Goal: Register for event/course

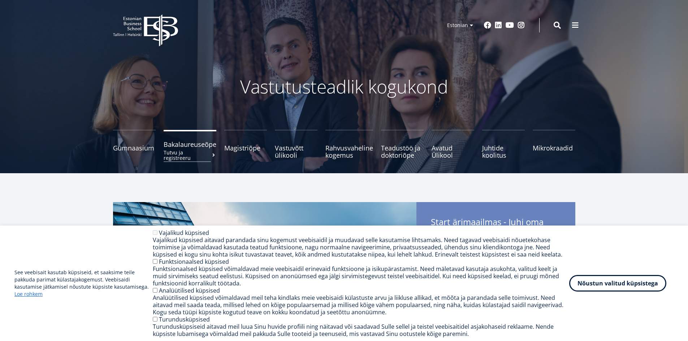
click at [177, 150] on small "Tutvu ja registreeru" at bounding box center [190, 155] width 53 height 11
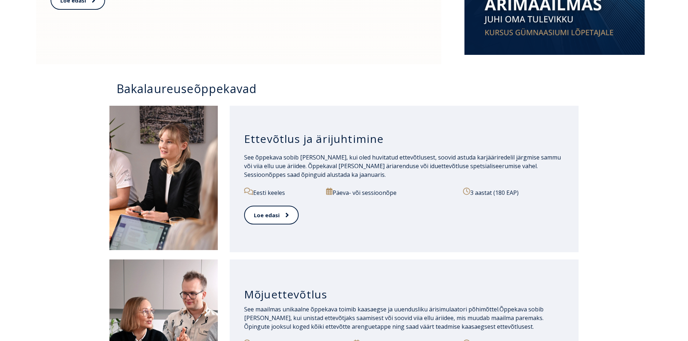
scroll to position [542, 0]
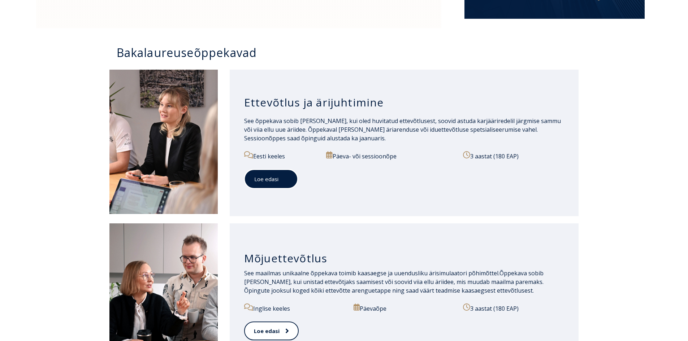
click at [291, 182] on link "Loe edasi" at bounding box center [271, 179] width 54 height 20
click at [272, 184] on link "Loe edasi" at bounding box center [271, 179] width 54 height 20
drag, startPoint x: 347, startPoint y: 183, endPoint x: 358, endPoint y: 181, distance: 12.0
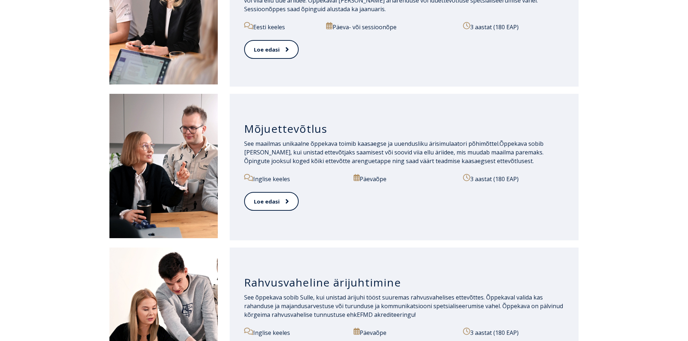
scroll to position [794, 0]
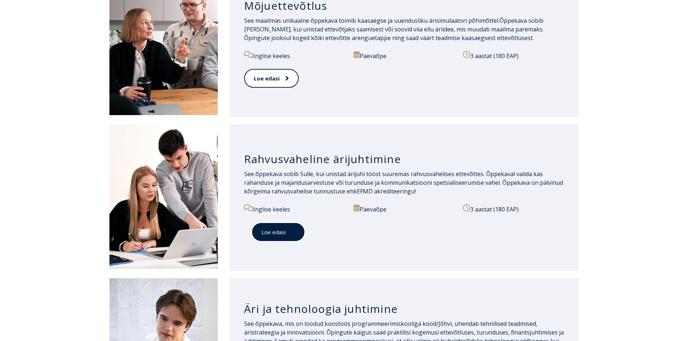
click at [287, 235] on span at bounding box center [290, 232] width 9 height 7
